Goal: Complete application form: Complete application form

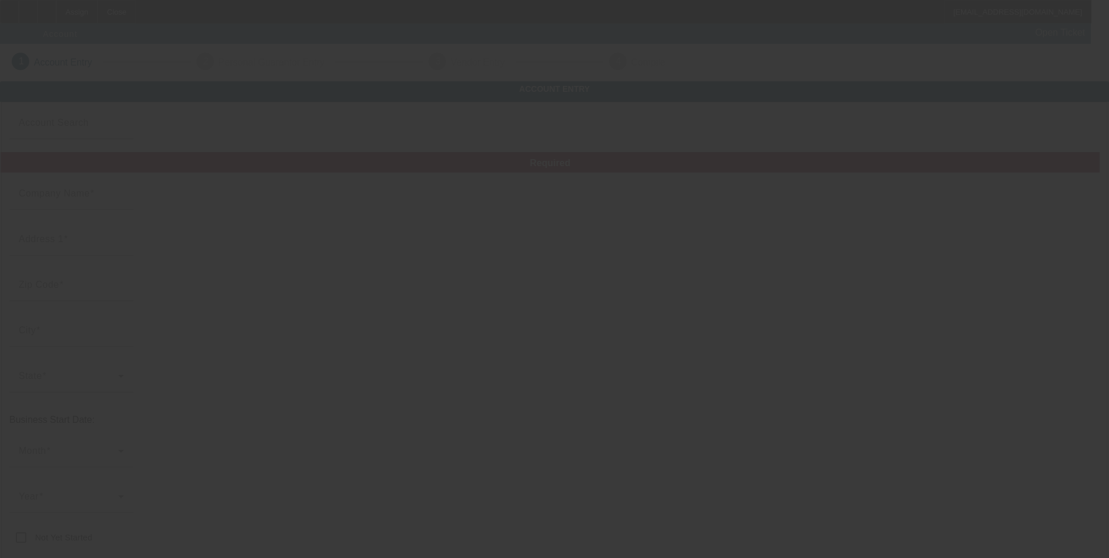
type input "Assured Towing & Recovery LLC"
type input "806 Old Baron Dr"
type input "27526"
type input "Fuquay Varina"
type input "(772) 494-3696"
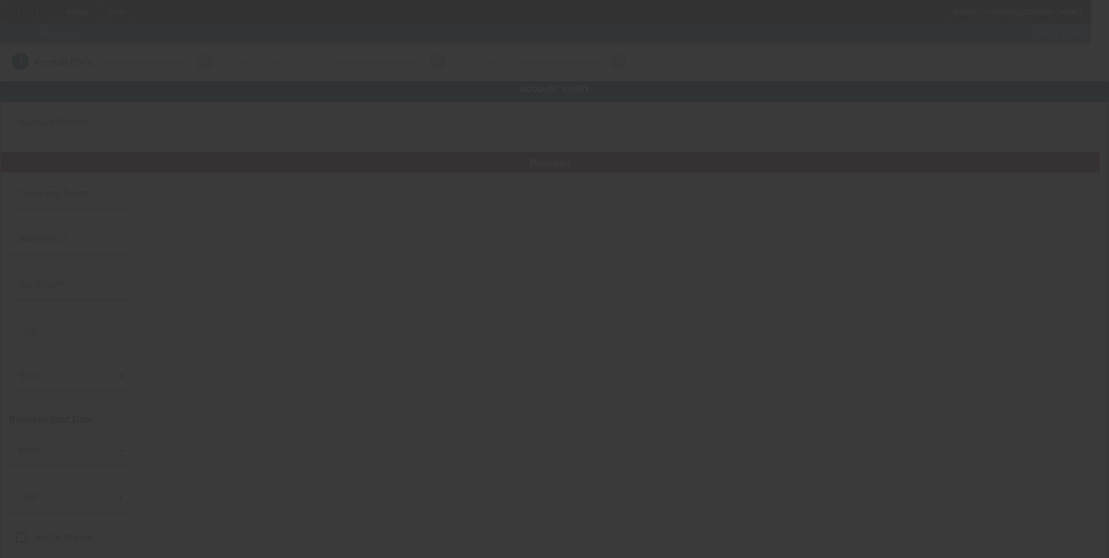
type input "b.mantis@gmail.com"
type input "870951333"
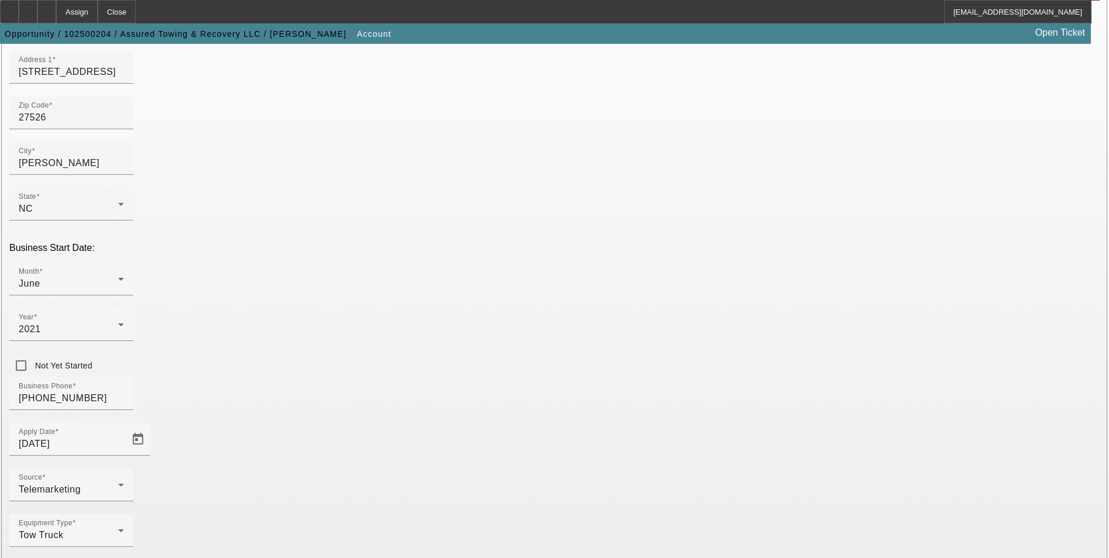
scroll to position [175, 0]
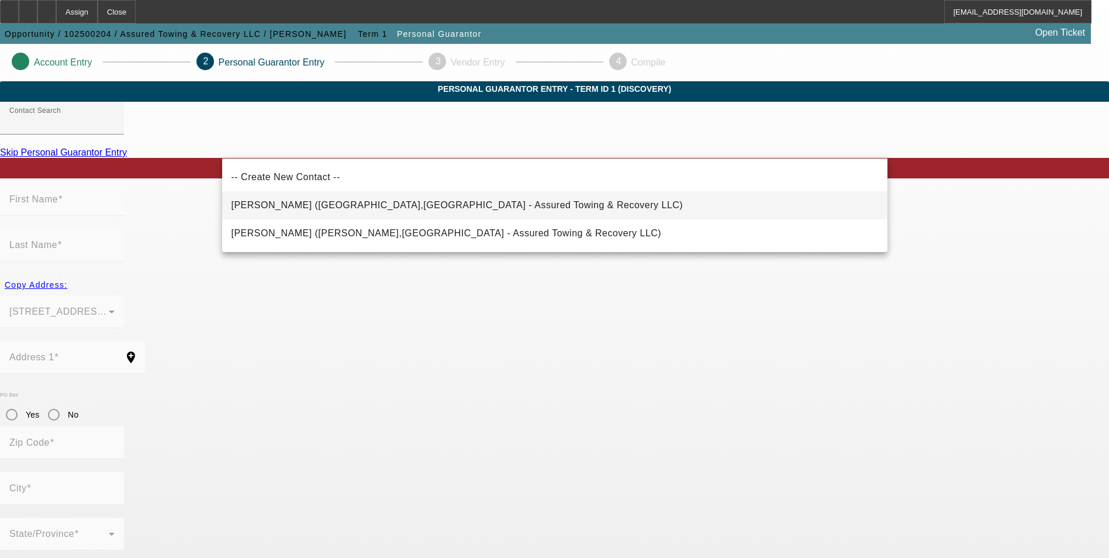
click at [403, 195] on mat-option "Mantis, Brian (Chapel Hill,NC - Assured Towing & Recovery LLC)" at bounding box center [554, 205] width 665 height 28
type input "Mantis, Brian (Chapel Hill,NC - Assured Towing & Recovery LLC)"
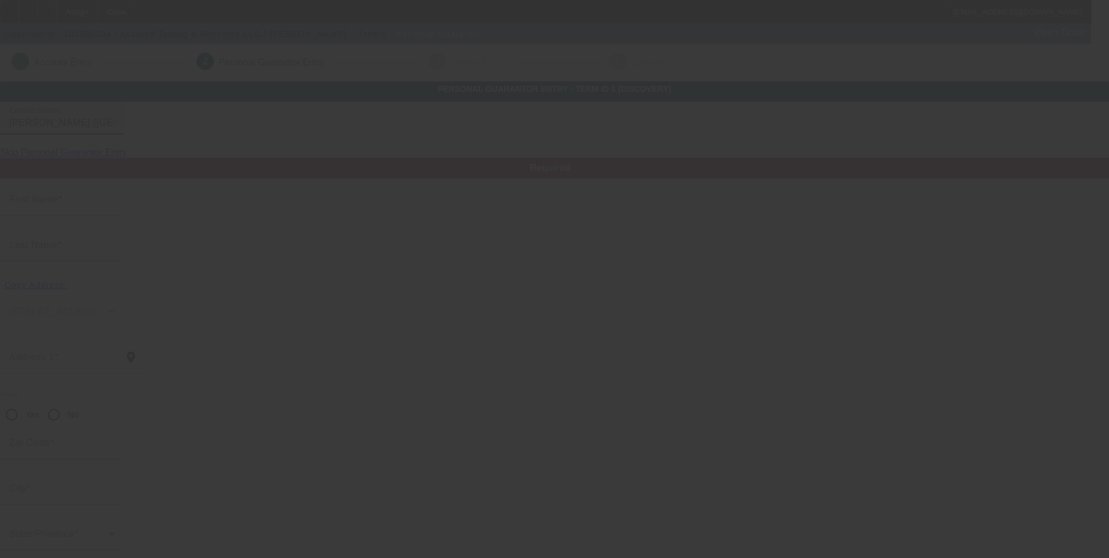
type input "Brian"
type input "Mantis"
type input "609 Hillsborough Street"
radio input "true"
type input "27514"
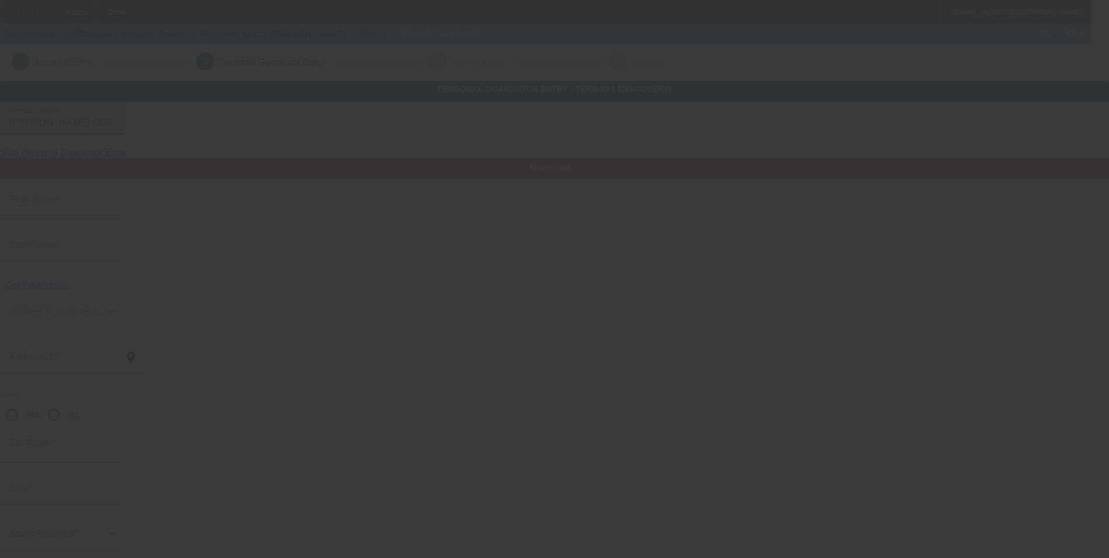
type input "Chapel Hill"
type input "(772) 494-3696"
type input "50"
type input "102-38-0868"
type input "b.mantis@gmail.com"
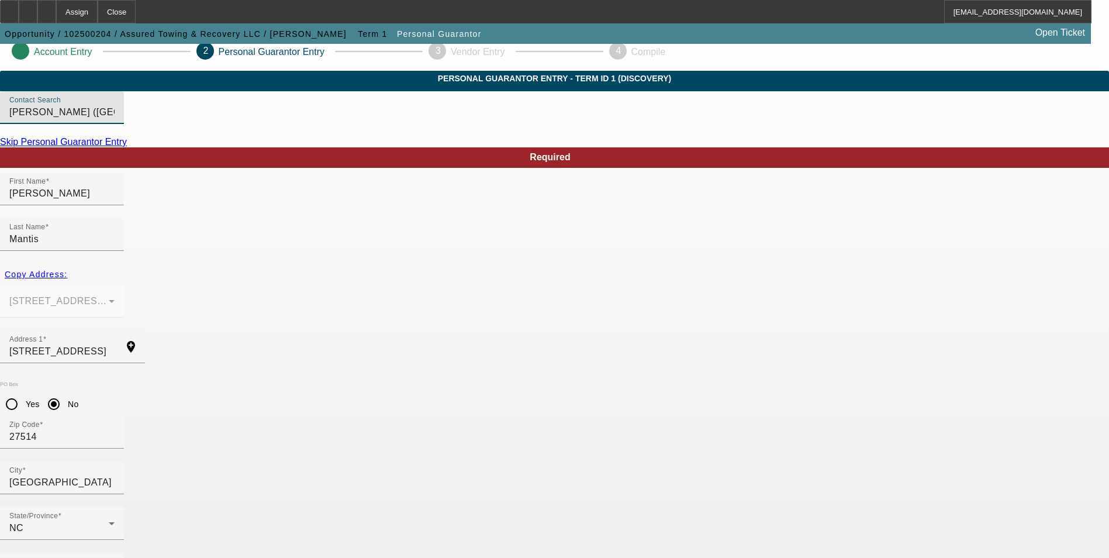
scroll to position [14, 0]
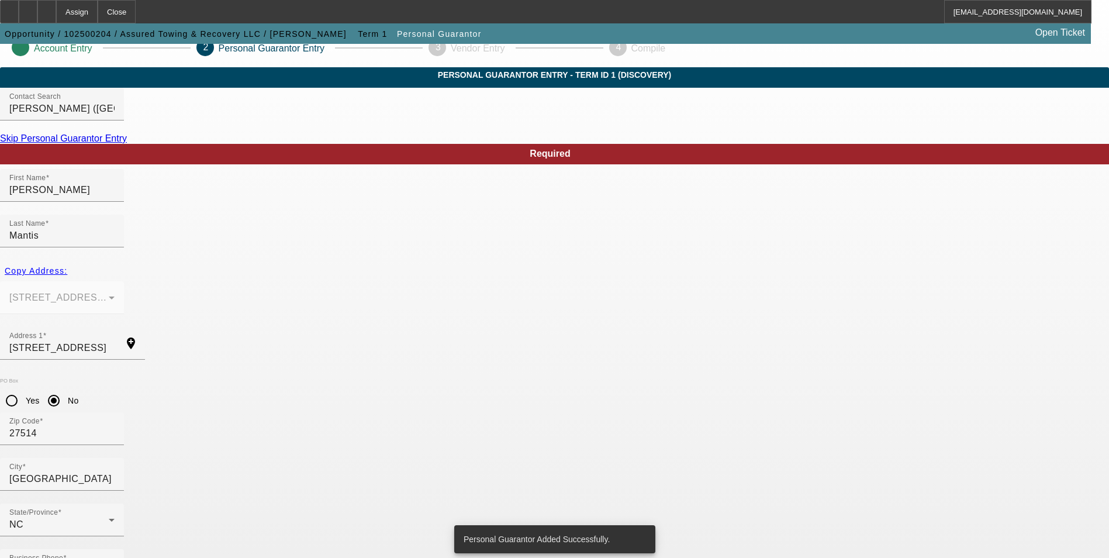
scroll to position [0, 0]
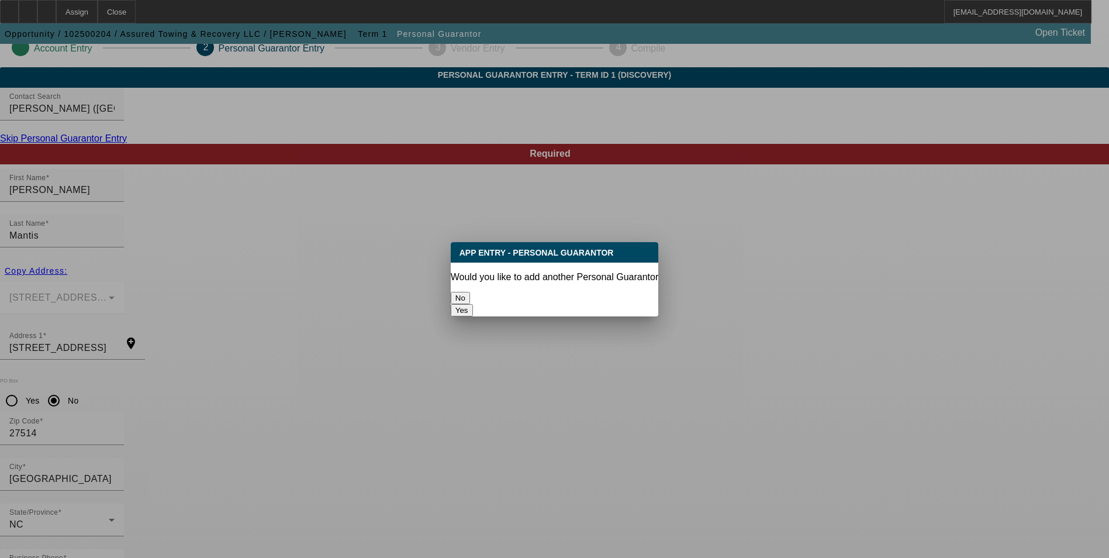
click at [470, 295] on button "No" at bounding box center [460, 298] width 19 height 12
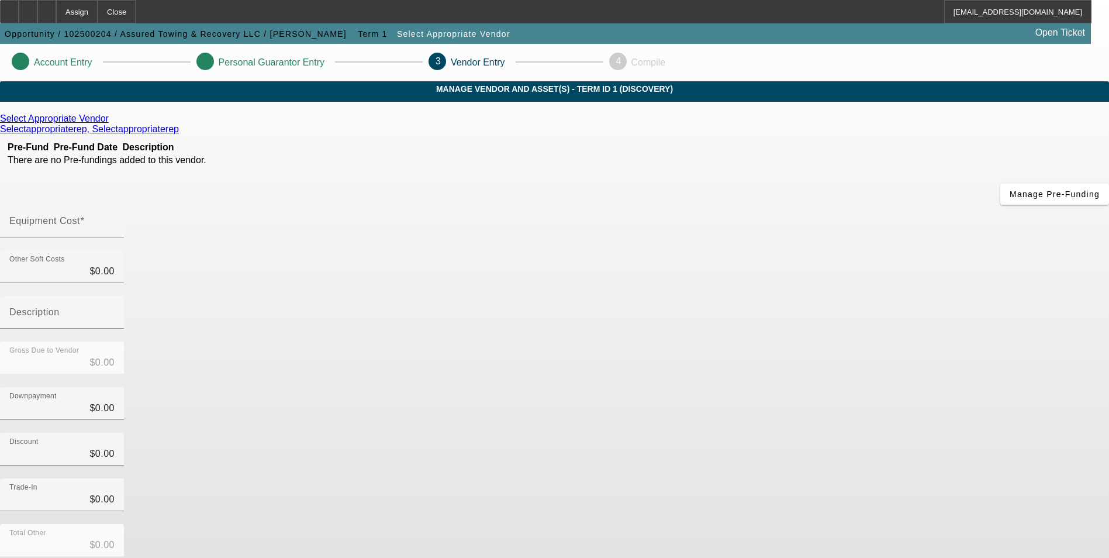
click at [112, 123] on icon at bounding box center [112, 118] width 0 height 10
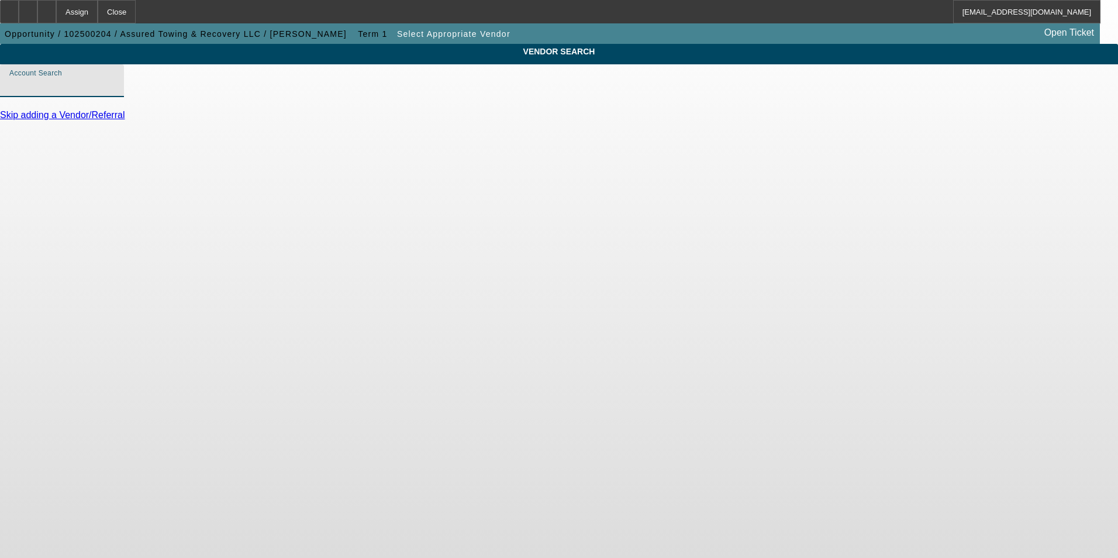
click at [115, 91] on input "Account Search" at bounding box center [61, 85] width 105 height 14
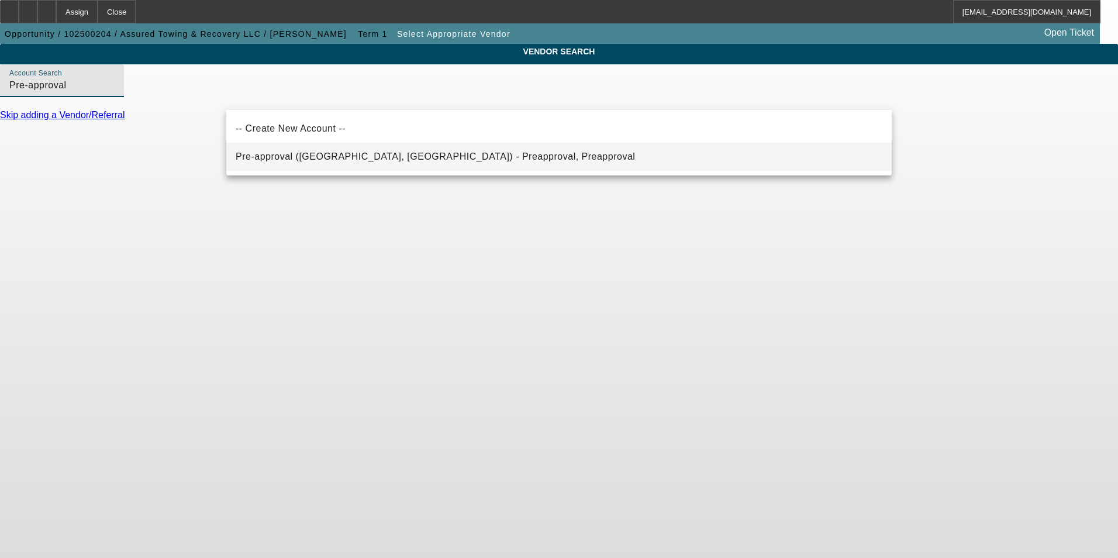
click at [362, 148] on mat-option "Pre-approval (Northbrook, IL) - Preapproval, Preapproval" at bounding box center [558, 157] width 665 height 28
type input "Pre-approval (Northbrook, IL) - Preapproval, Preapproval"
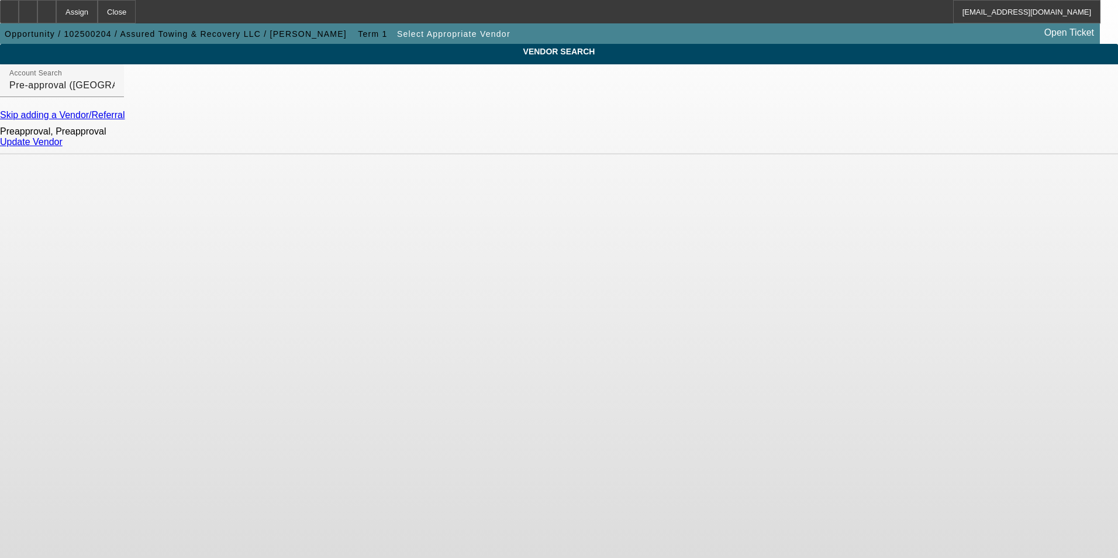
click at [63, 147] on link "Update Vendor" at bounding box center [31, 142] width 63 height 10
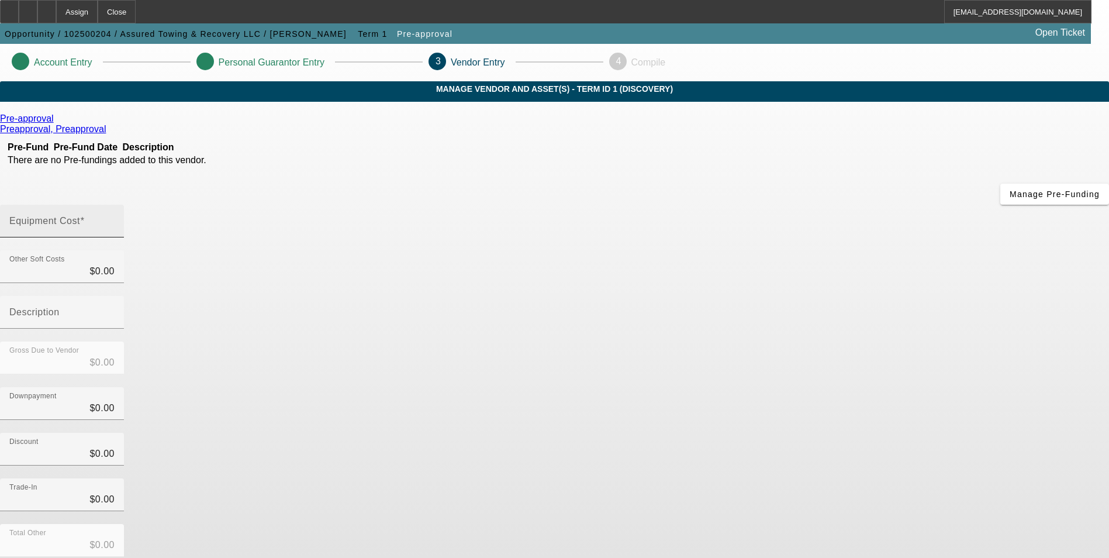
click at [115, 219] on input "Equipment Cost" at bounding box center [61, 226] width 105 height 14
type input "$0.00"
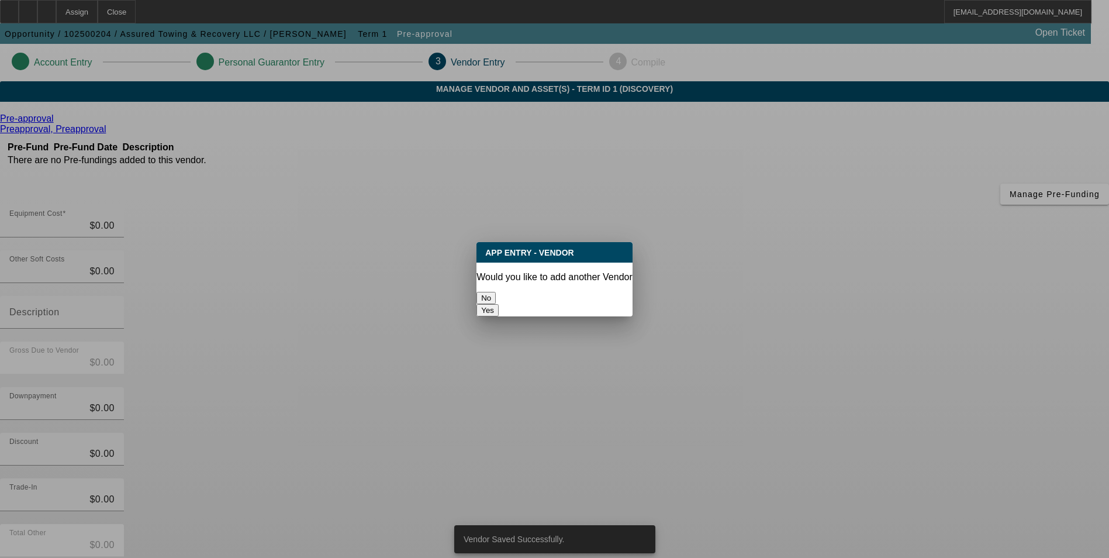
click at [496, 292] on button "No" at bounding box center [485, 298] width 19 height 12
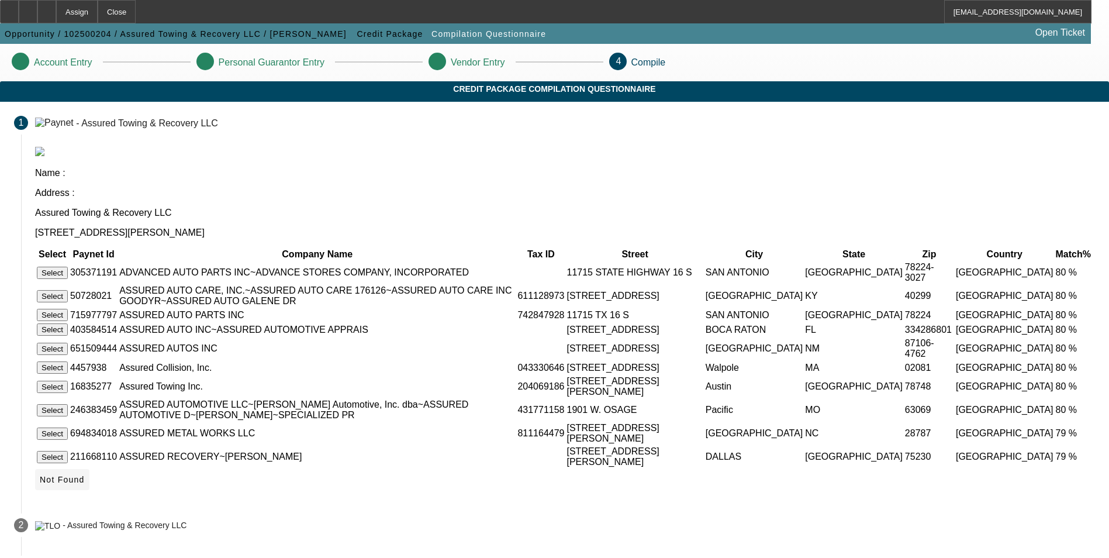
click at [85, 484] on span "Not Found" at bounding box center [62, 479] width 45 height 9
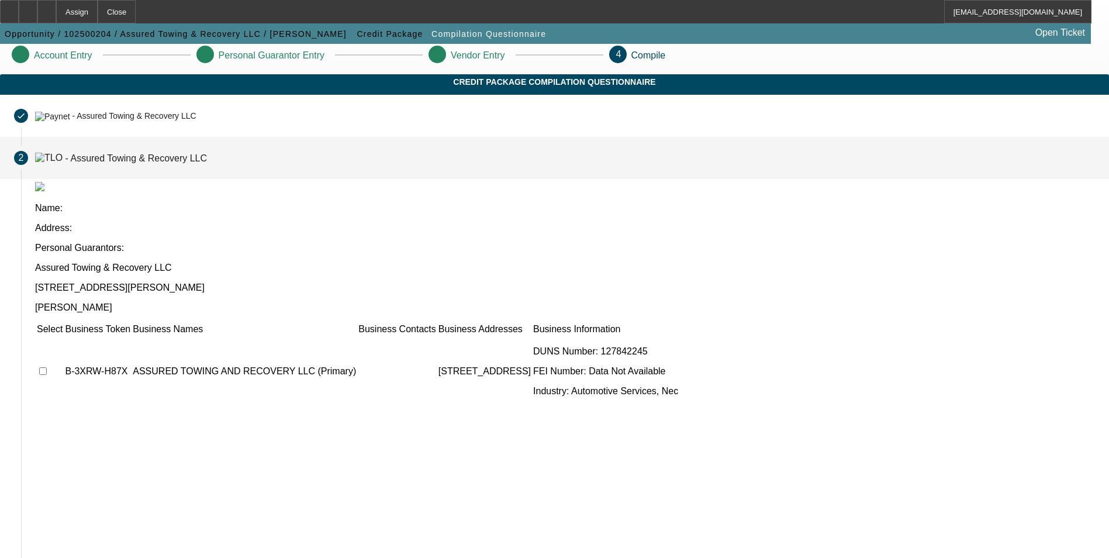
click at [47, 367] on input "checkbox" at bounding box center [43, 371] width 8 height 8
checkbox input "true"
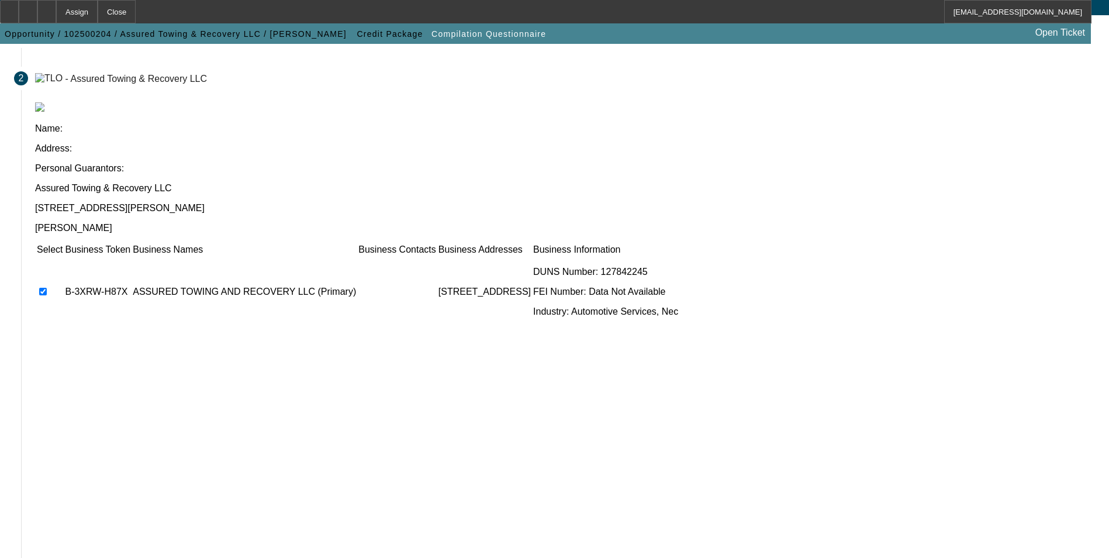
scroll to position [89, 0]
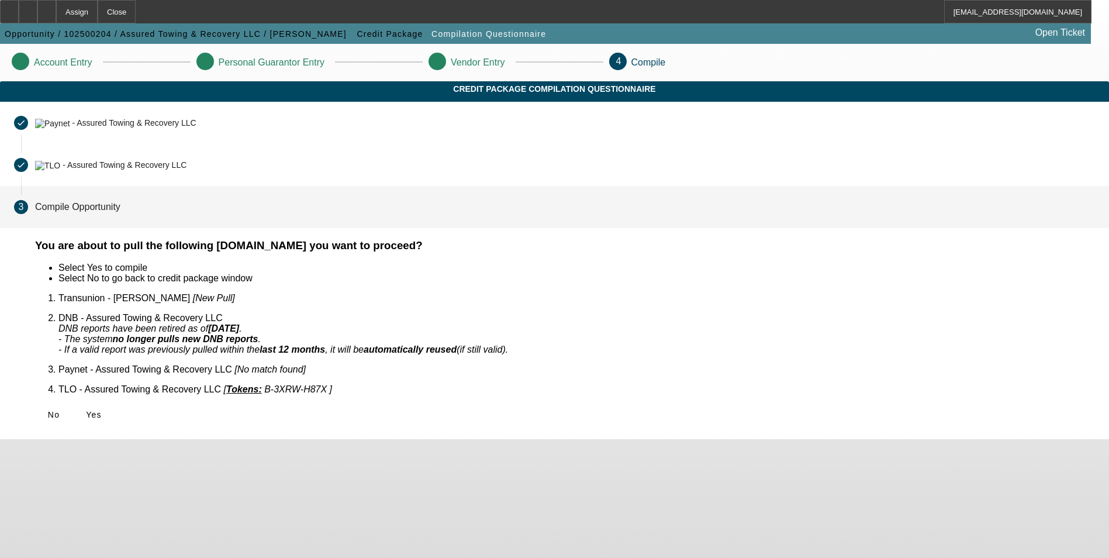
scroll to position [0, 0]
click at [102, 410] on span "Yes" at bounding box center [94, 414] width 16 height 9
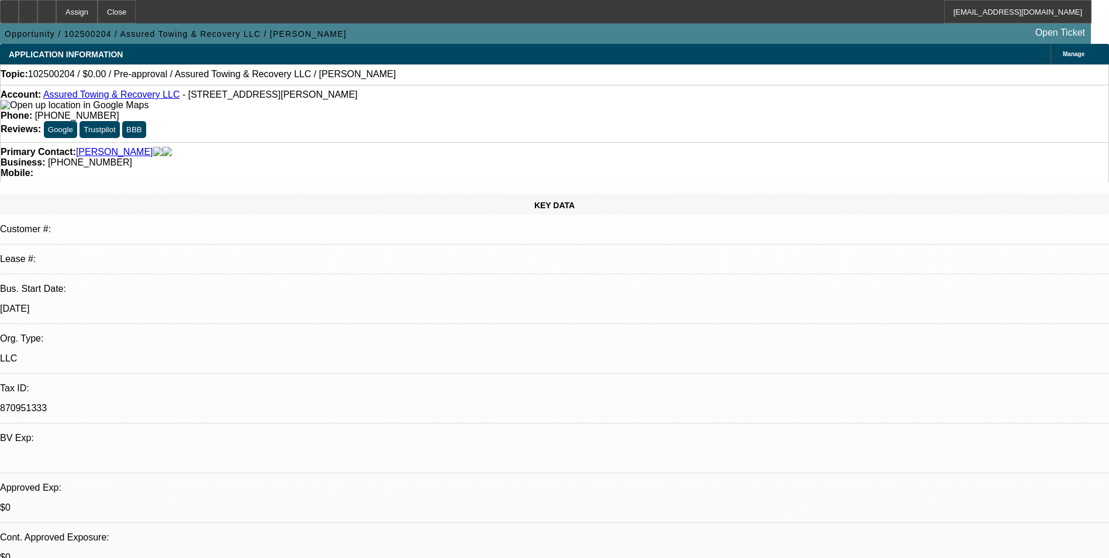
select select "0"
select select "2"
select select "0.1"
select select "4"
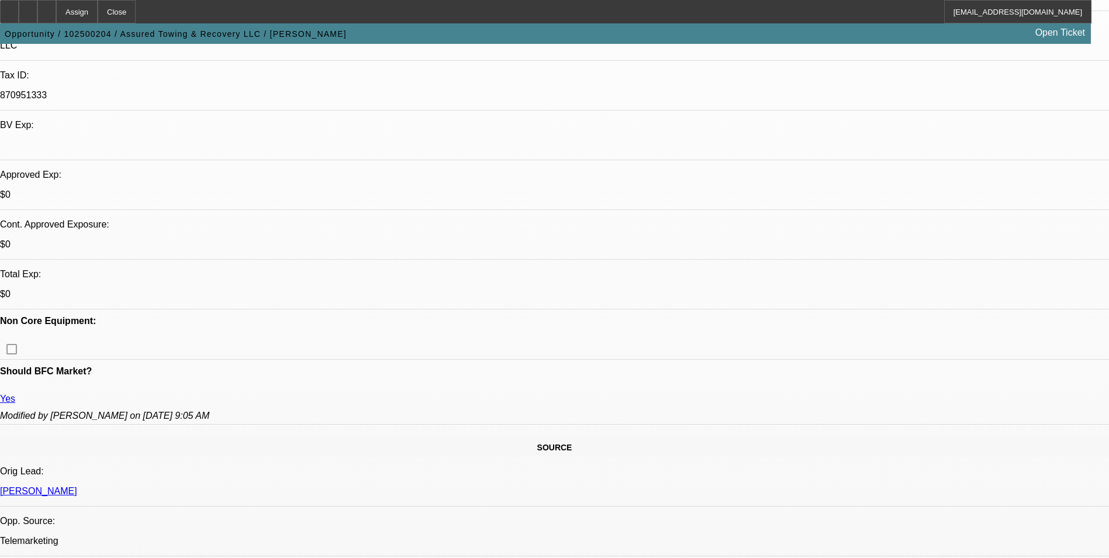
scroll to position [292, 0]
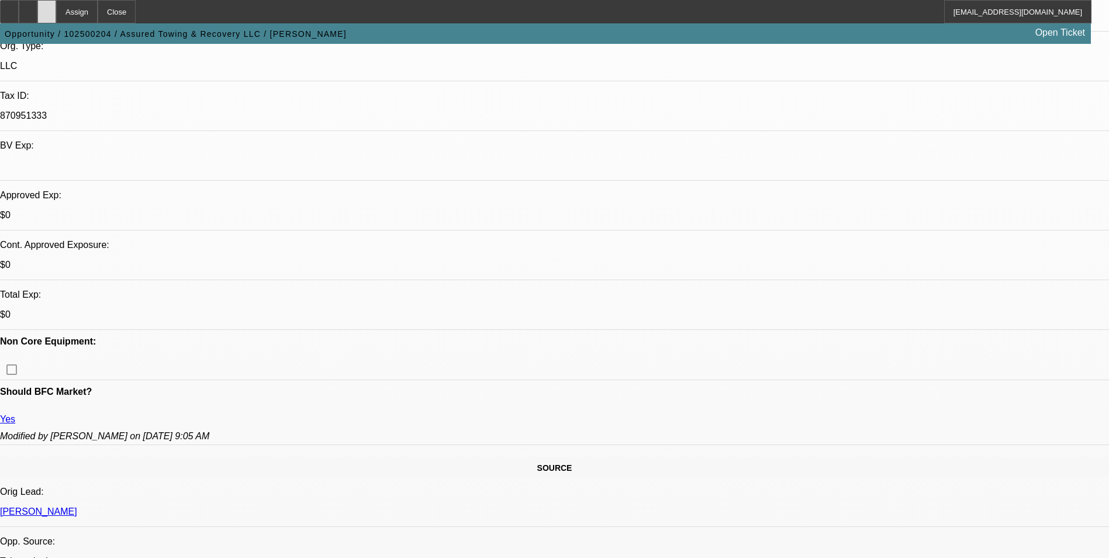
click at [56, 9] on div at bounding box center [46, 11] width 19 height 23
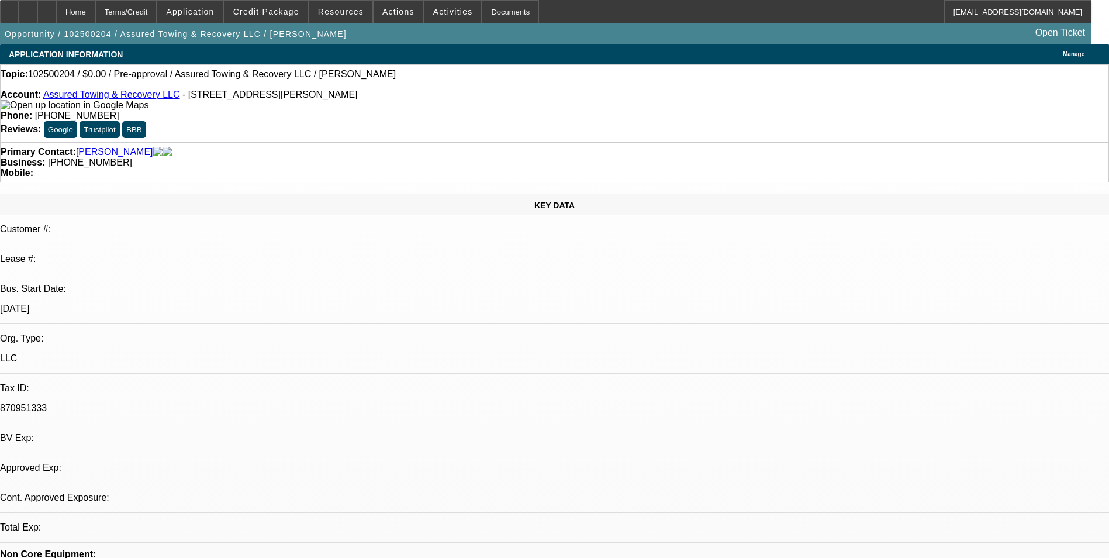
select select "0"
select select "2"
select select "0.1"
select select "4"
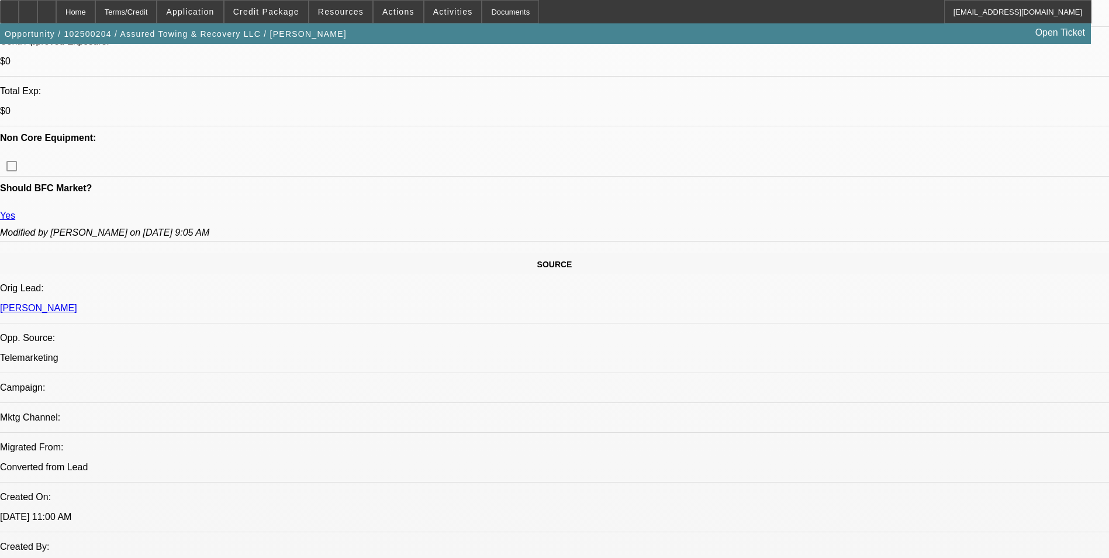
scroll to position [351, 0]
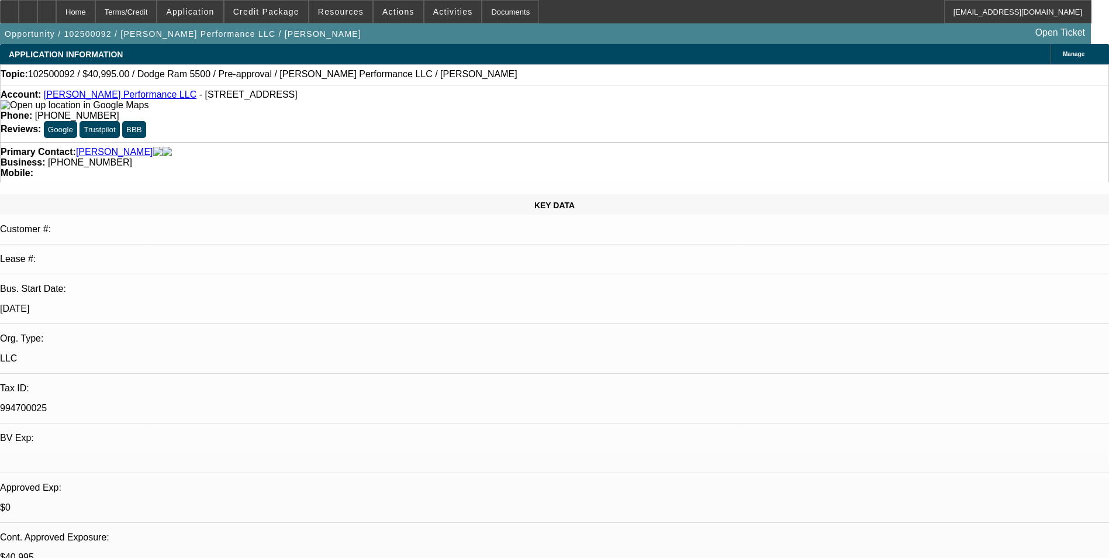
select select "0"
select select "2"
select select "0.1"
select select "4"
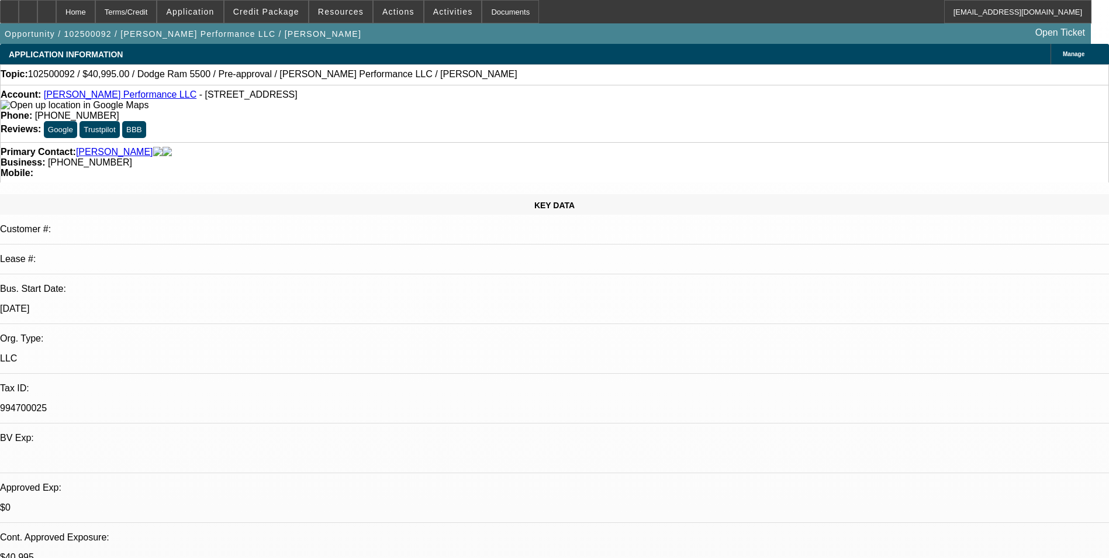
select select "0"
select select "2"
select select "0.1"
select select "4"
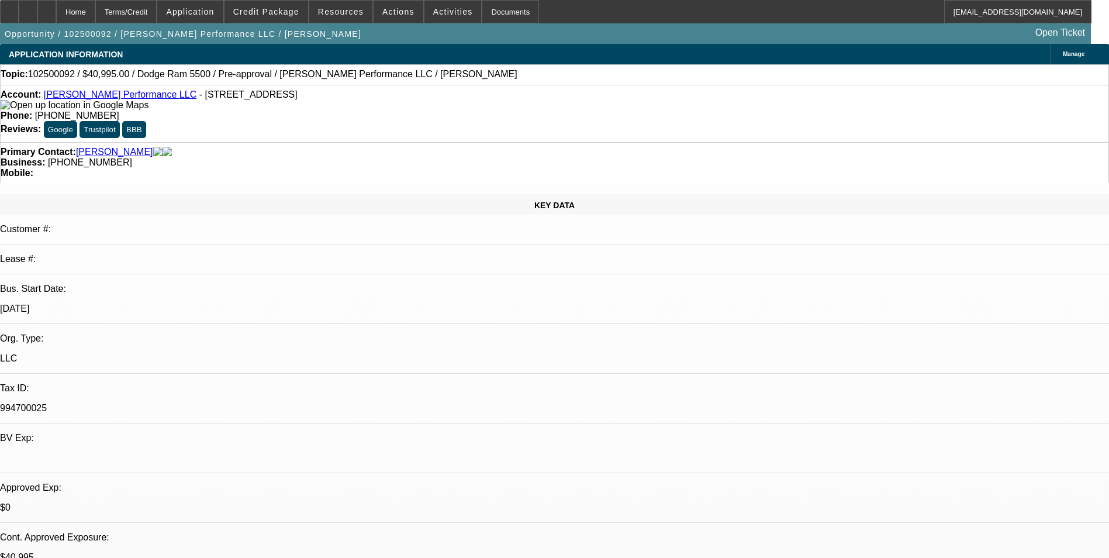
select select "0"
select select "2"
select select "0.1"
select select "4"
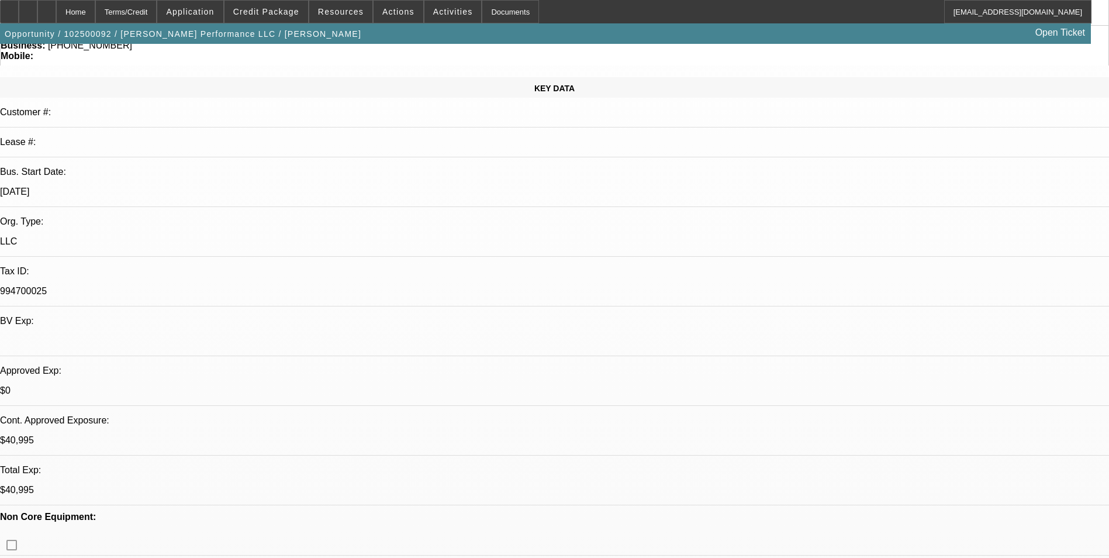
scroll to position [58, 11]
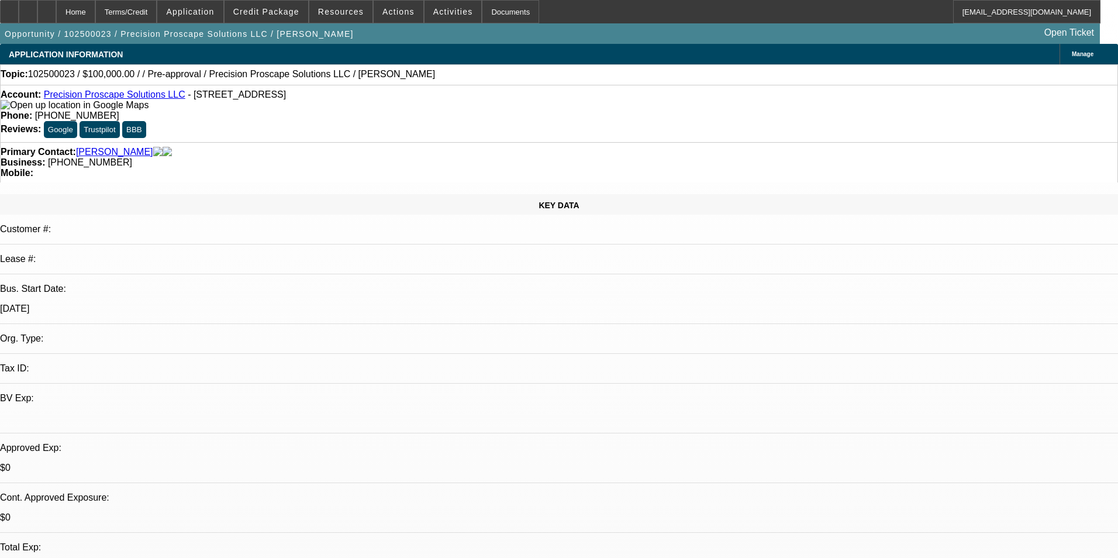
select select "0"
select select "2"
select select "0.1"
select select "4"
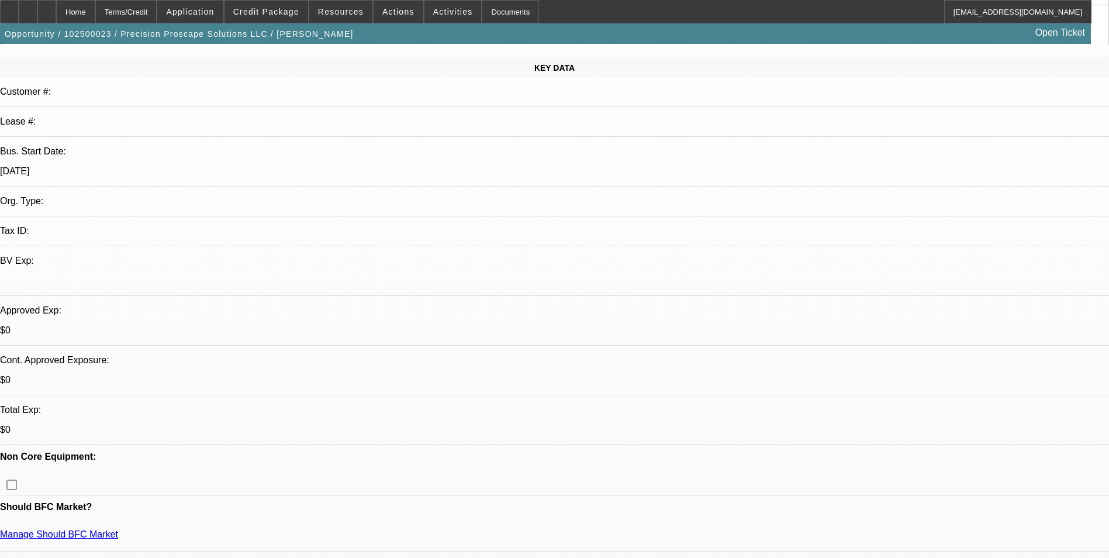
scroll to position [117, 0]
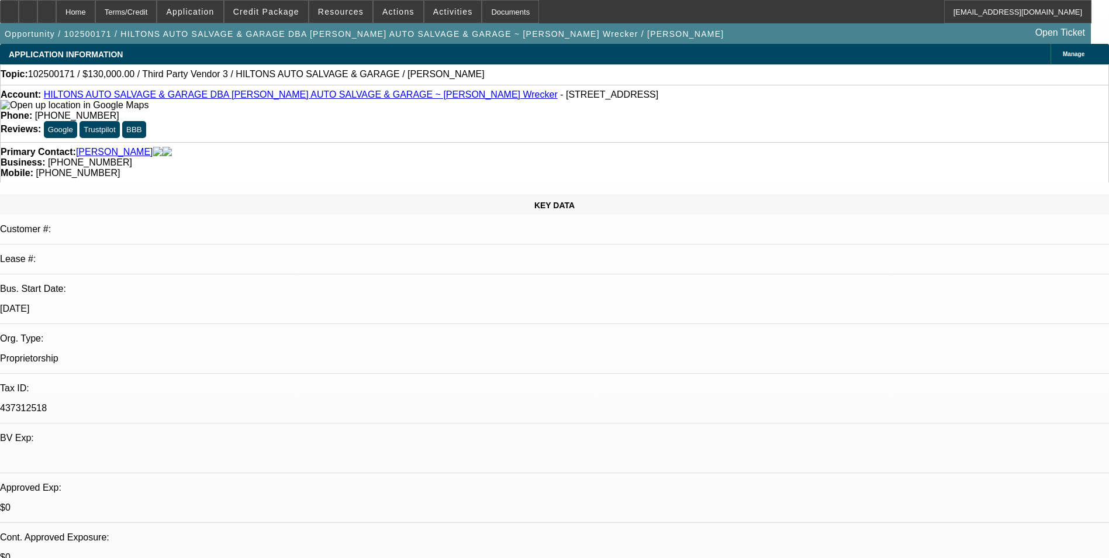
select select "0"
select select "2"
select select "0.1"
select select "4"
